Goal: Task Accomplishment & Management: Use online tool/utility

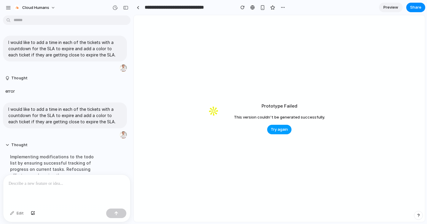
click at [283, 129] on span "Try again" at bounding box center [279, 129] width 17 height 6
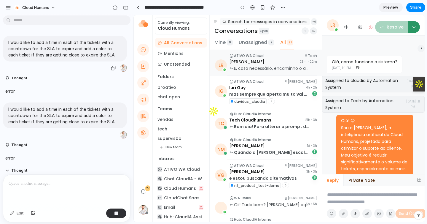
click at [55, 50] on p "I would like to add a time in each of the tickets with a countdown for the SLA …" at bounding box center [64, 48] width 113 height 19
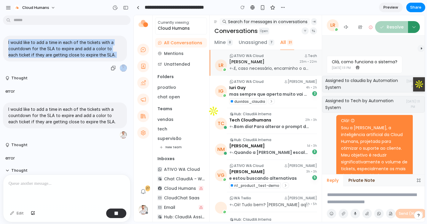
click at [55, 50] on p "I would like to add a time in each of the tickets with a countdown for the SLA …" at bounding box center [64, 48] width 113 height 19
copy div "I would like to add a time in each of the tickets with a countdown for the SLA …"
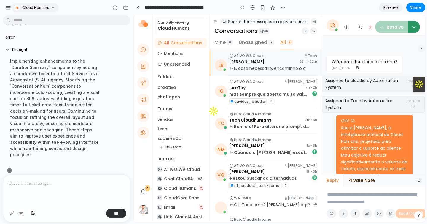
scroll to position [121, 0]
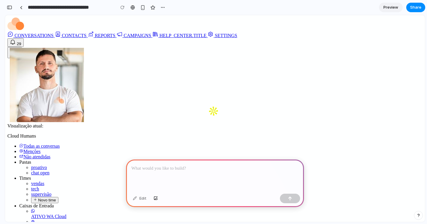
click at [172, 175] on div at bounding box center [215, 175] width 178 height 32
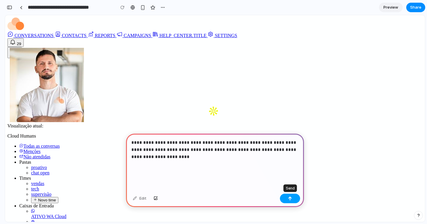
click at [293, 199] on button "button" at bounding box center [290, 197] width 20 height 9
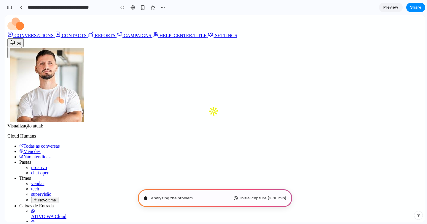
click at [56, 37] on icon at bounding box center [58, 34] width 4 height 5
click at [117, 38] on link "CAMPAIGNS" at bounding box center [135, 35] width 36 height 5
type input "**********"
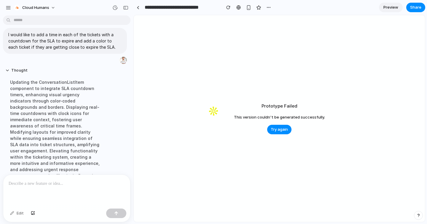
scroll to position [42, 0]
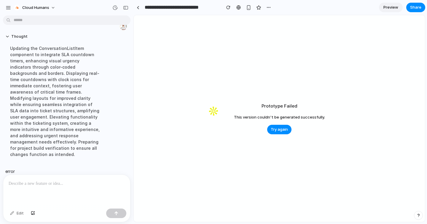
click at [46, 165] on div "error" at bounding box center [55, 170] width 104 height 13
click at [6, 8] on div "button" at bounding box center [8, 7] width 5 height 5
click at [391, 9] on span "Preview" at bounding box center [391, 7] width 15 height 6
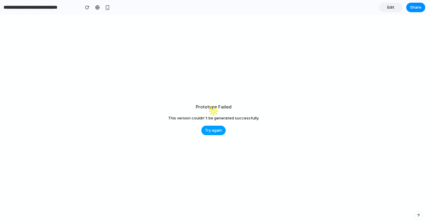
click at [209, 128] on span "Try again" at bounding box center [213, 130] width 17 height 6
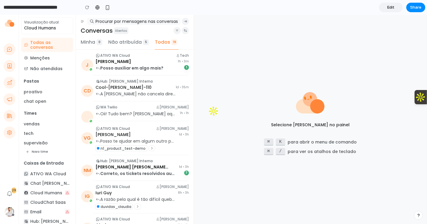
click at [393, 6] on span "Edit" at bounding box center [391, 7] width 7 height 6
